Goal: Task Accomplishment & Management: Use online tool/utility

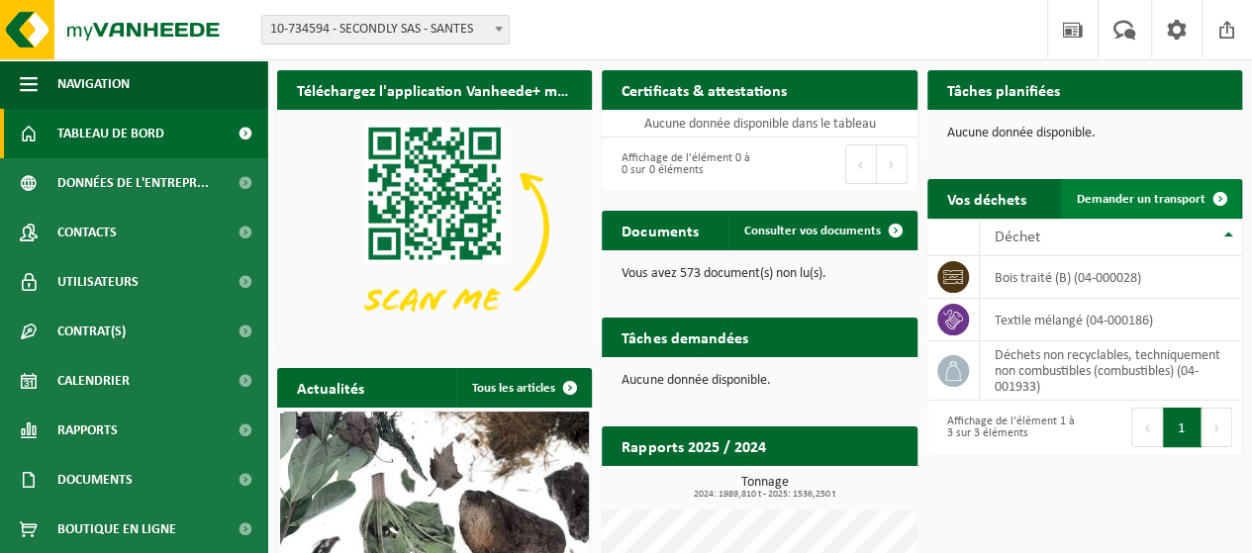
click at [1217, 197] on span at bounding box center [1220, 199] width 40 height 40
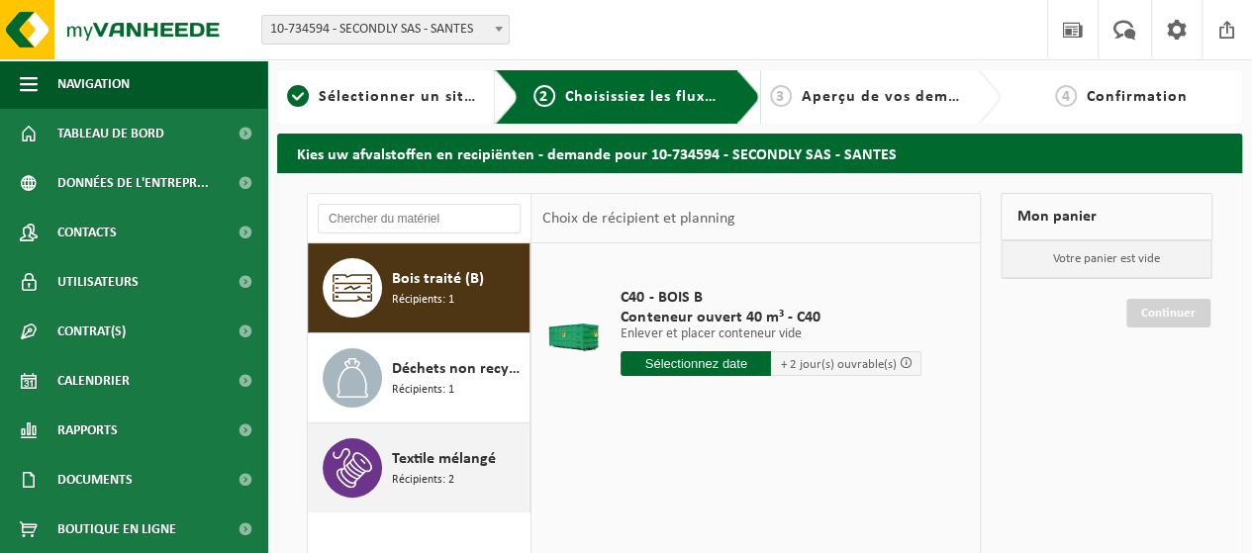
click at [422, 477] on span "Récipients: 2" at bounding box center [423, 480] width 62 height 19
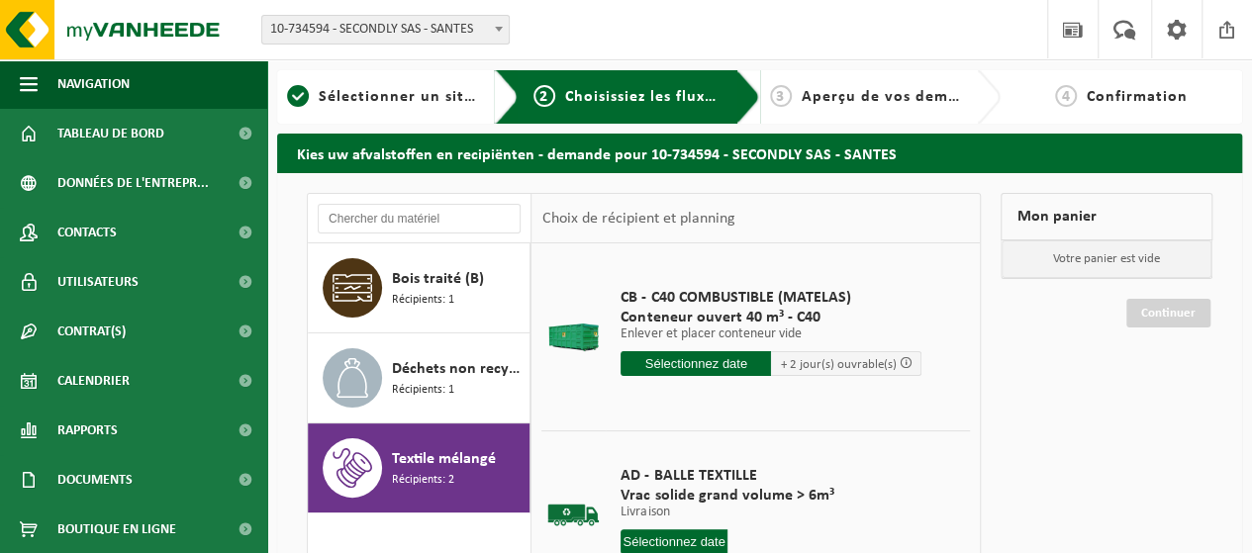
scroll to position [99, 0]
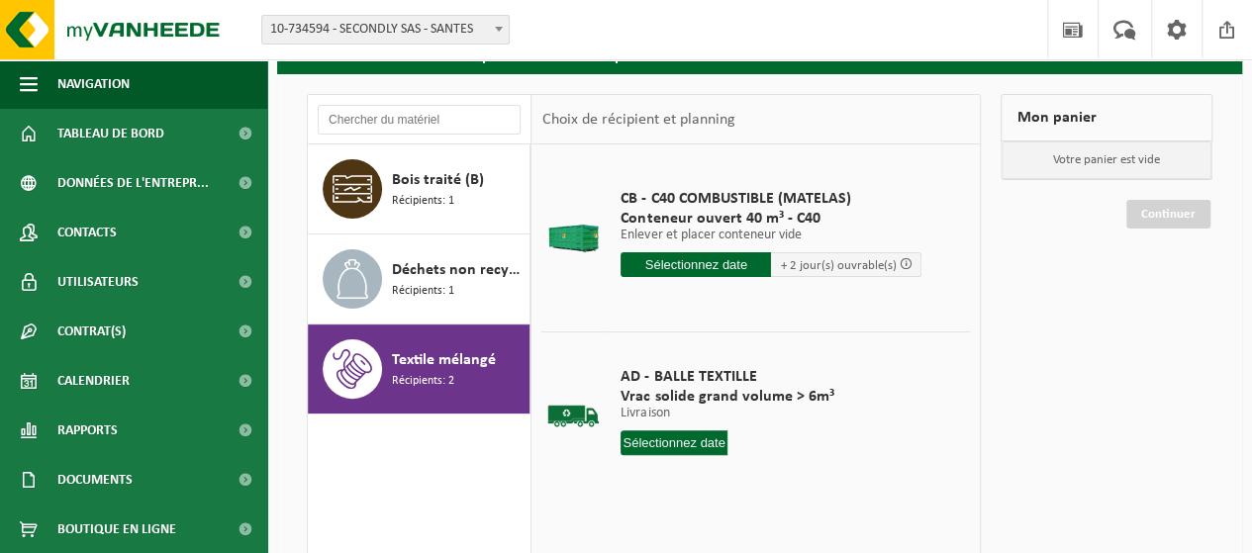
click at [707, 443] on input "text" at bounding box center [673, 442] width 107 height 25
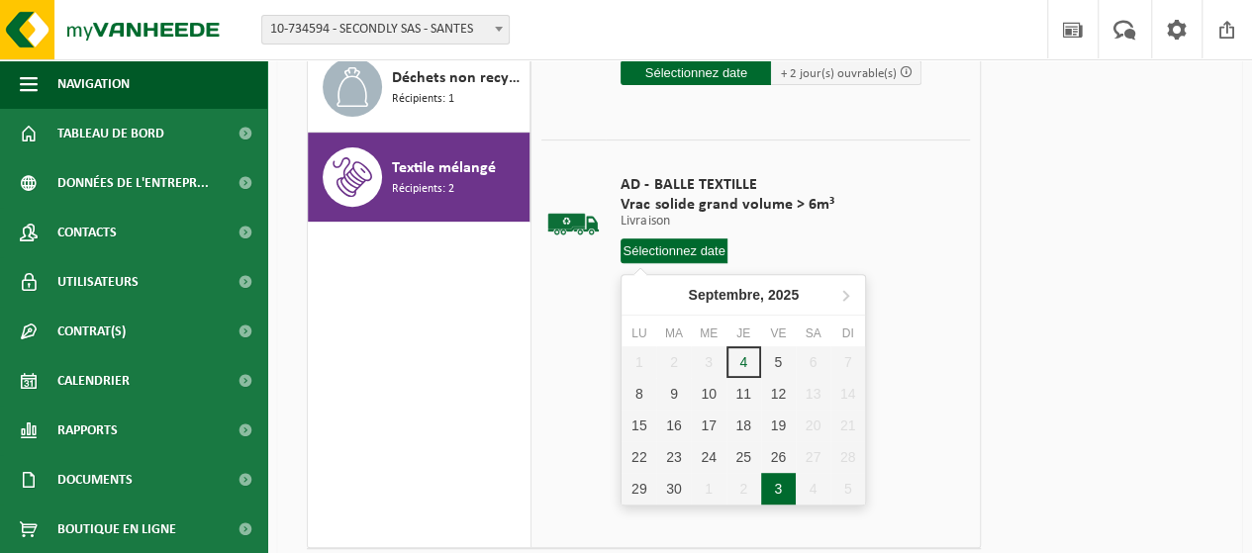
scroll to position [297, 0]
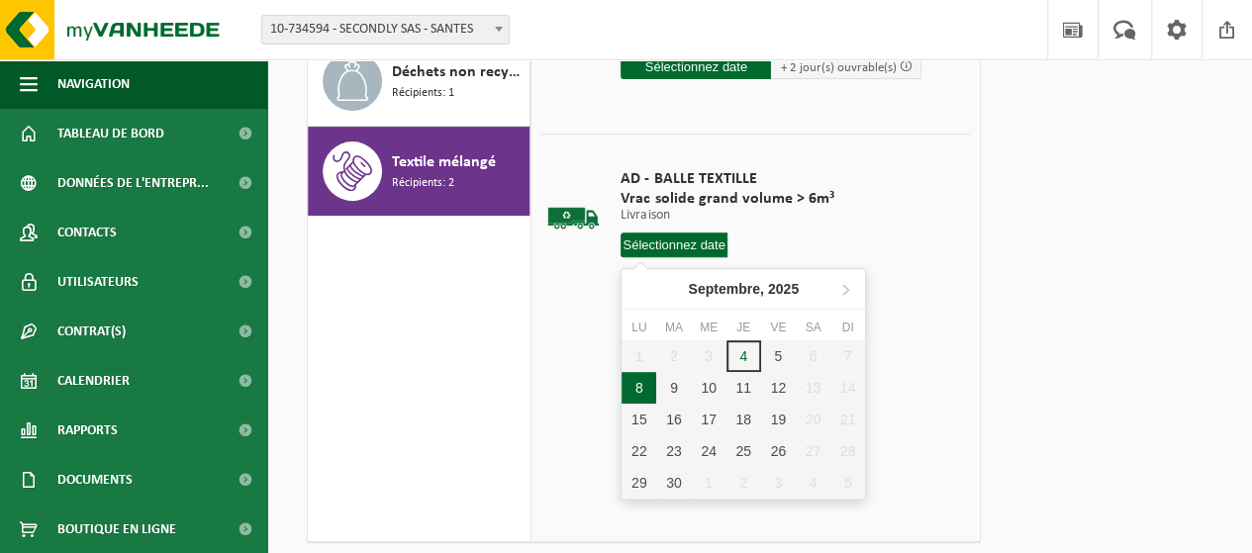
click at [640, 394] on div "8" at bounding box center [638, 388] width 35 height 32
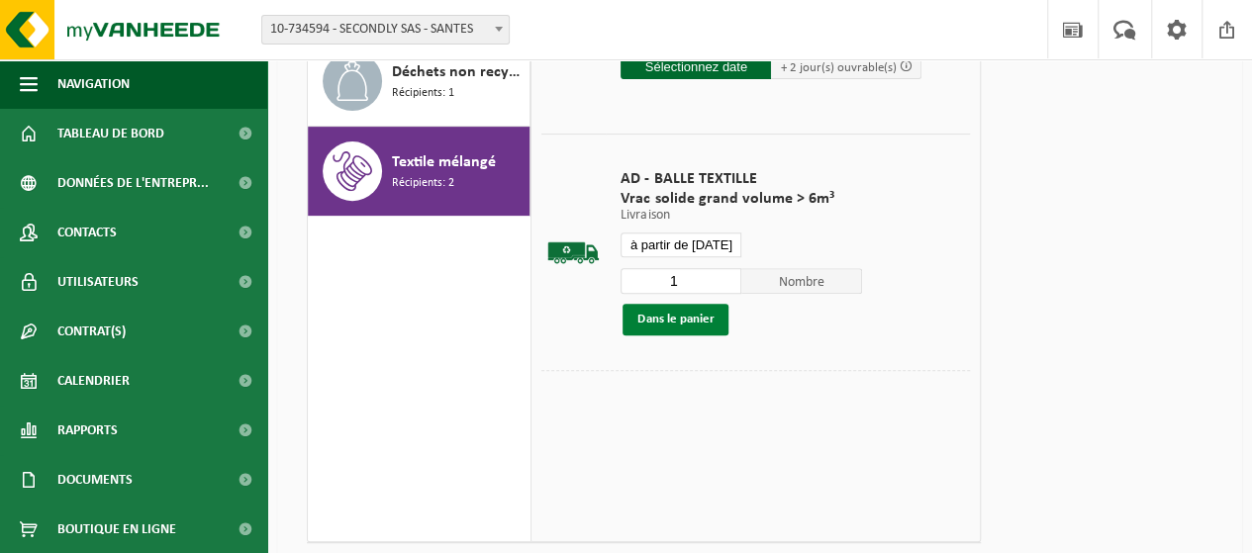
click at [681, 324] on button "Dans le panier" at bounding box center [675, 320] width 106 height 32
click at [714, 243] on input "à partir de 2025-09-08" at bounding box center [680, 244] width 121 height 25
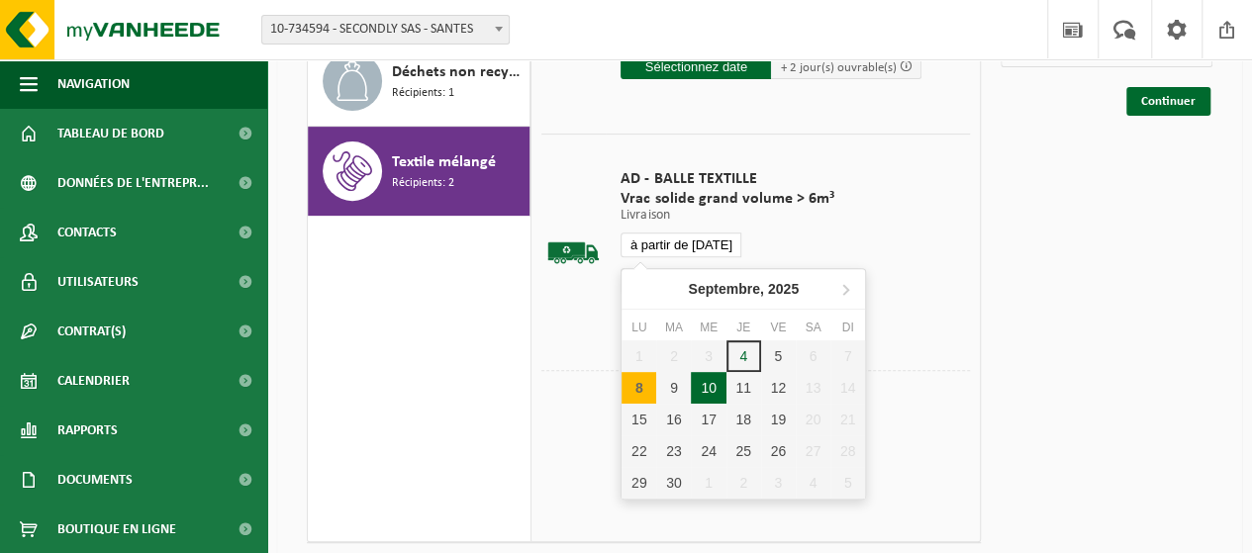
click at [716, 389] on div "10" at bounding box center [708, 388] width 35 height 32
click at [697, 323] on button "Dans le panier" at bounding box center [675, 320] width 106 height 32
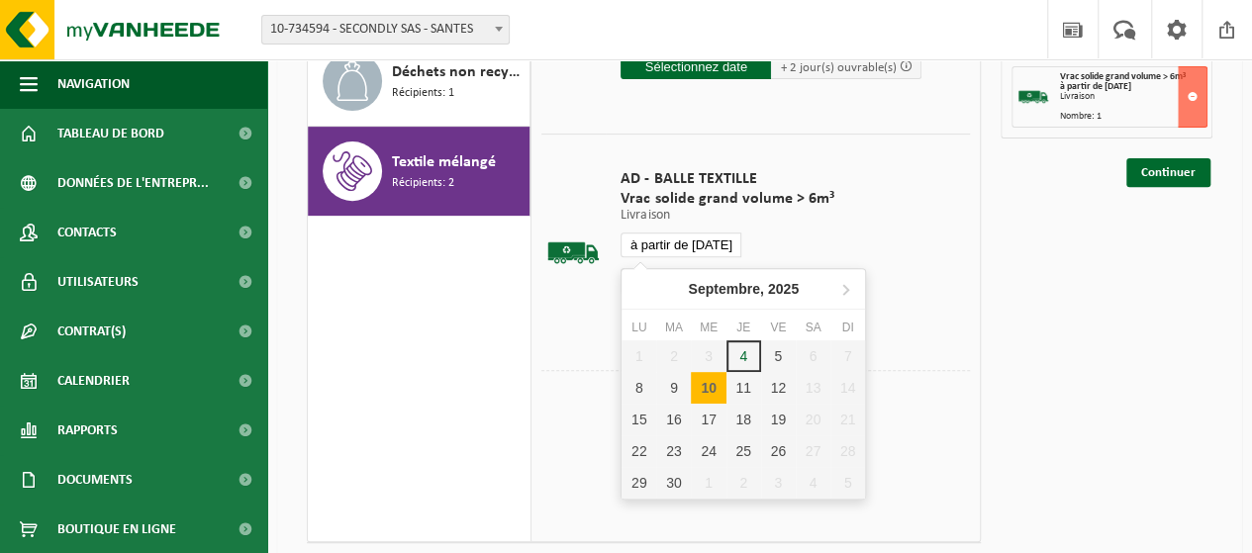
click at [704, 242] on input "à partir de 2025-09-10" at bounding box center [680, 244] width 121 height 25
click at [779, 391] on div "12" at bounding box center [778, 388] width 35 height 32
type input "à partir de 2025-09-12"
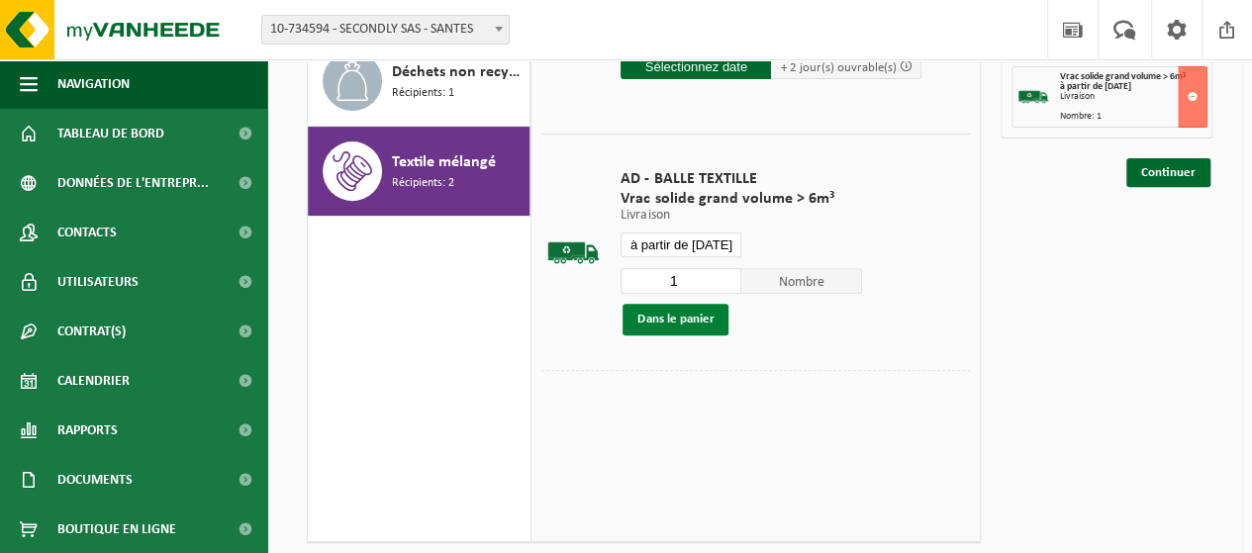
click at [700, 315] on button "Dans le panier" at bounding box center [675, 320] width 106 height 32
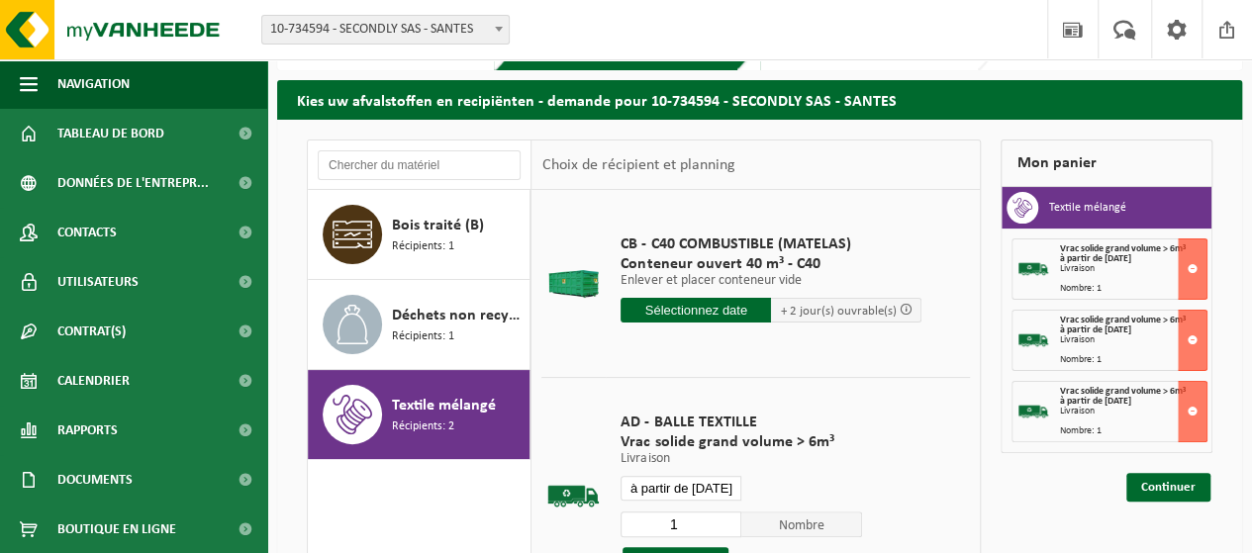
scroll to position [99, 0]
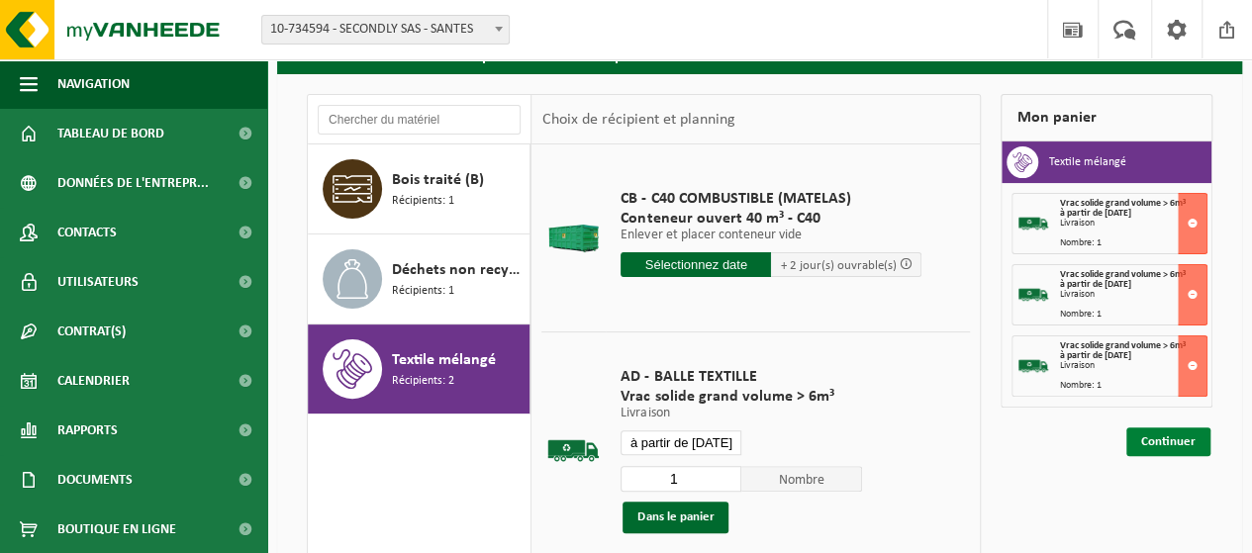
click at [1187, 438] on link "Continuer" at bounding box center [1168, 441] width 84 height 29
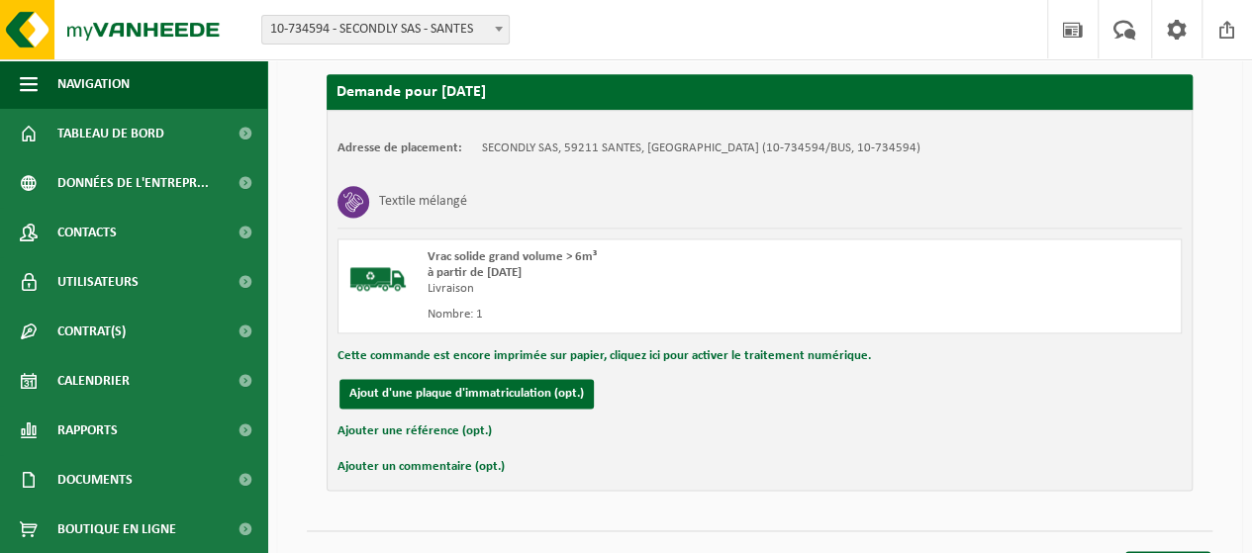
scroll to position [1237, 0]
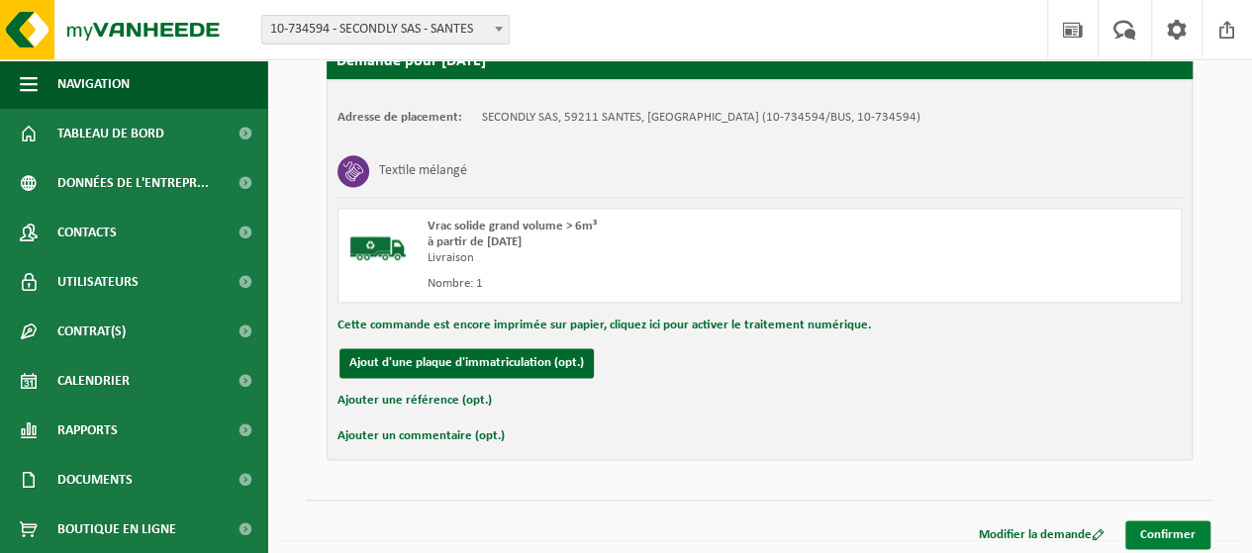
click at [1166, 525] on link "Confirmer" at bounding box center [1167, 534] width 85 height 29
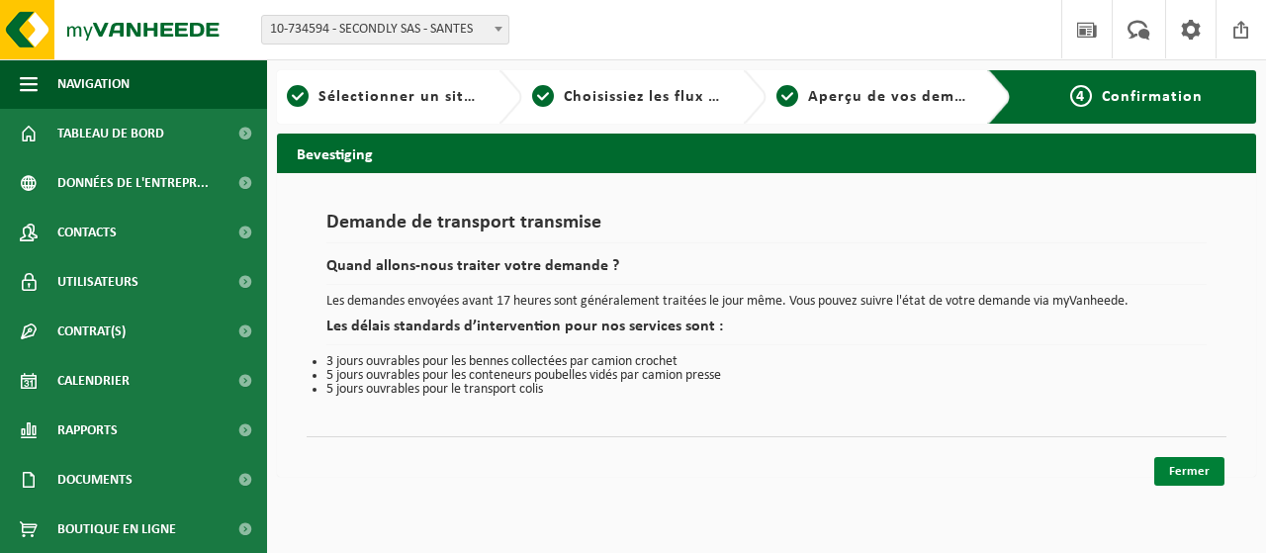
click at [1185, 472] on link "Fermer" at bounding box center [1190, 471] width 70 height 29
